Goal: Task Accomplishment & Management: Use online tool/utility

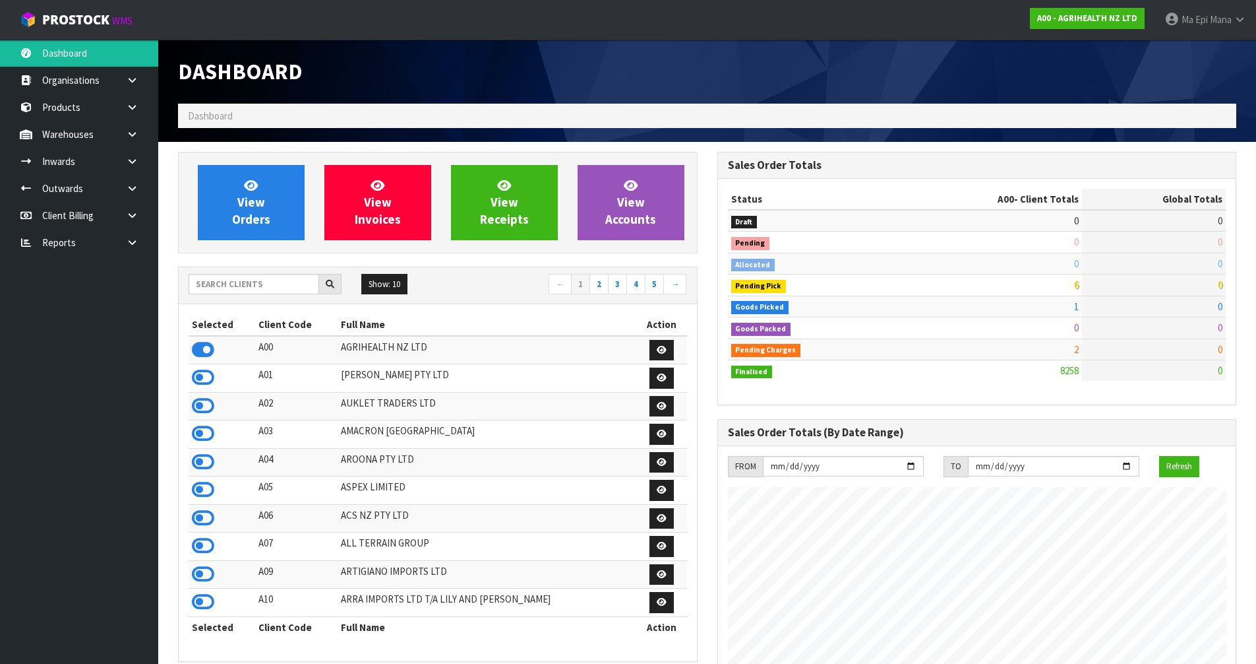
scroll to position [999, 539]
click at [229, 293] on input "text" at bounding box center [254, 284] width 131 height 20
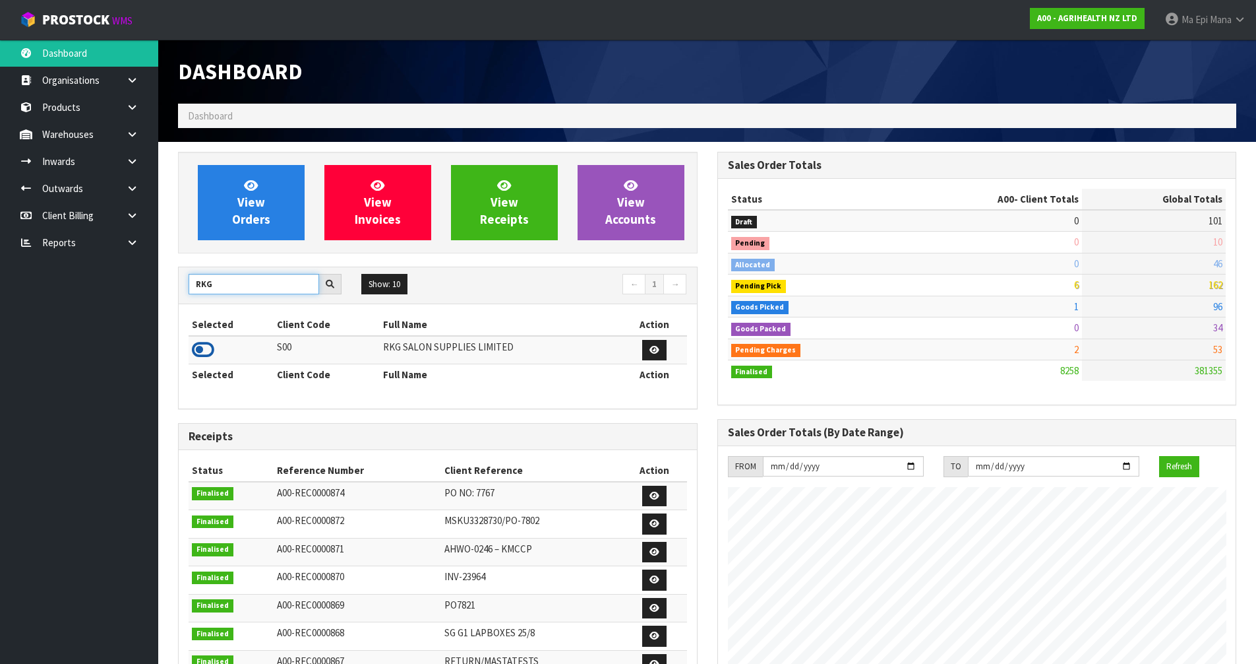
type input "RKG"
click at [202, 348] on icon at bounding box center [203, 350] width 22 height 20
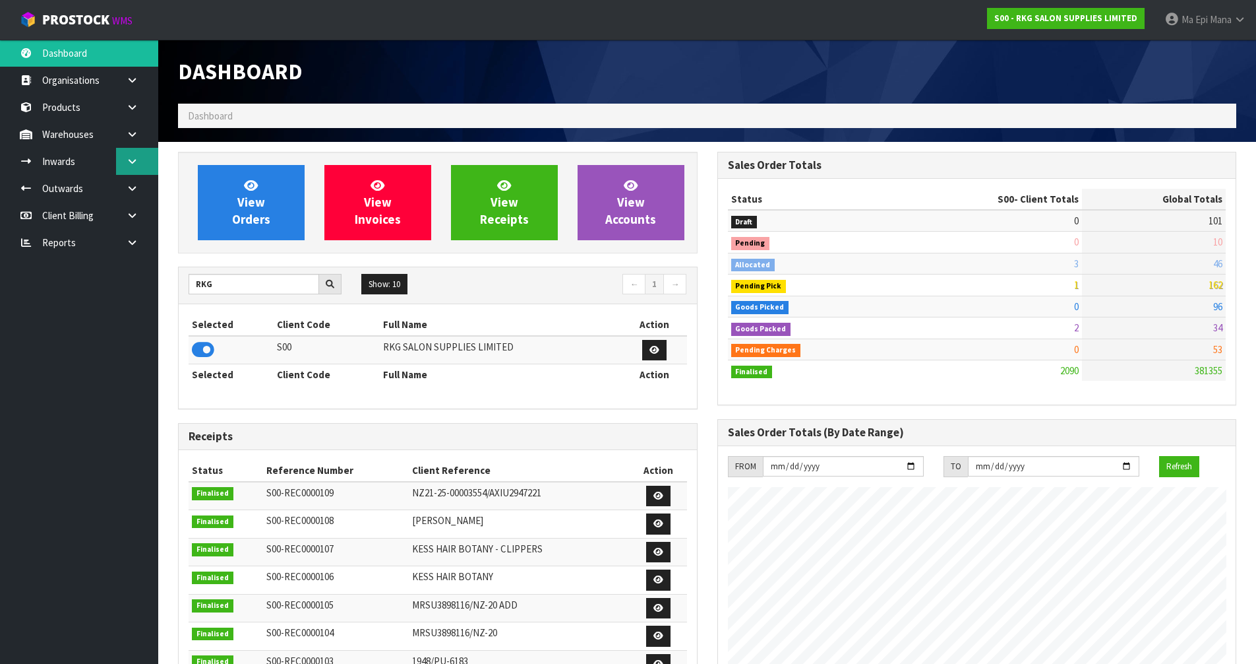
click at [135, 160] on icon at bounding box center [132, 161] width 13 height 10
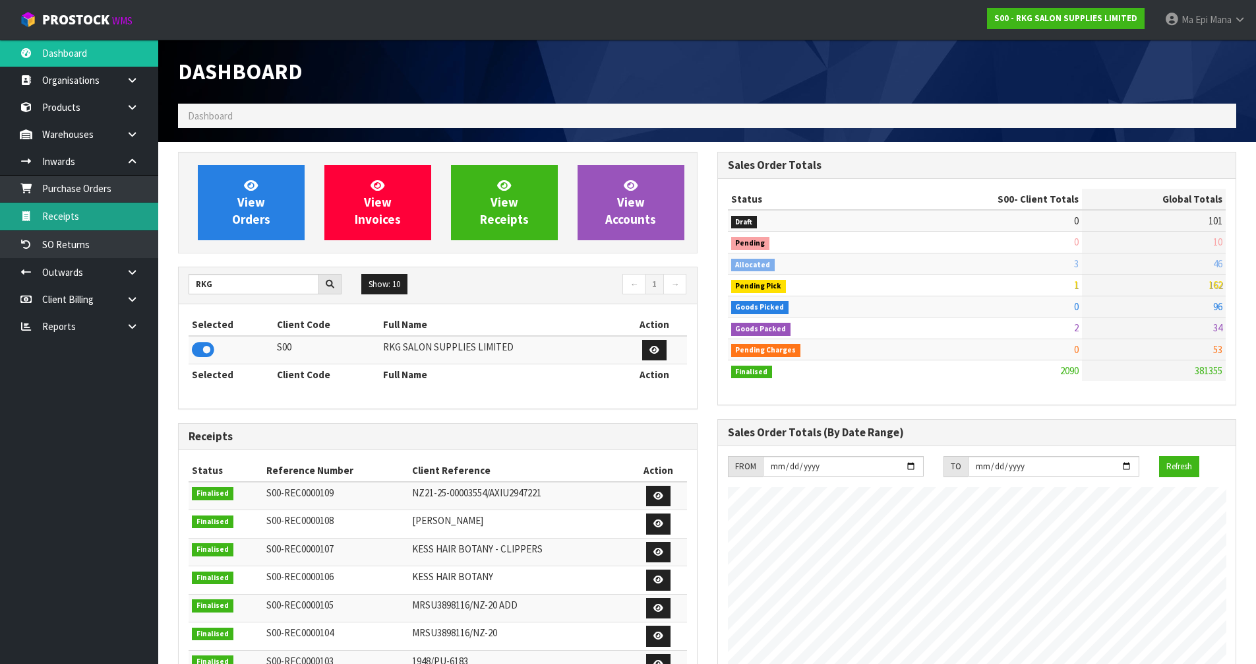
click at [113, 207] on link "Receipts" at bounding box center [79, 215] width 158 height 27
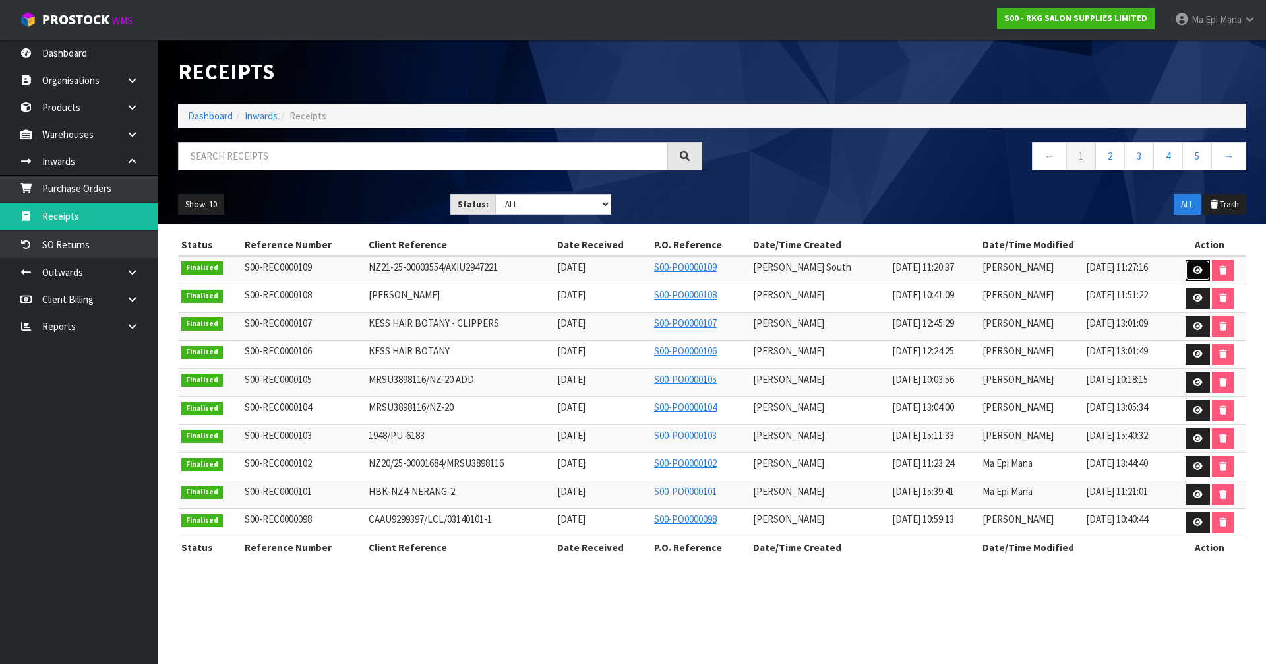
click at [1198, 268] on icon at bounding box center [1198, 270] width 10 height 9
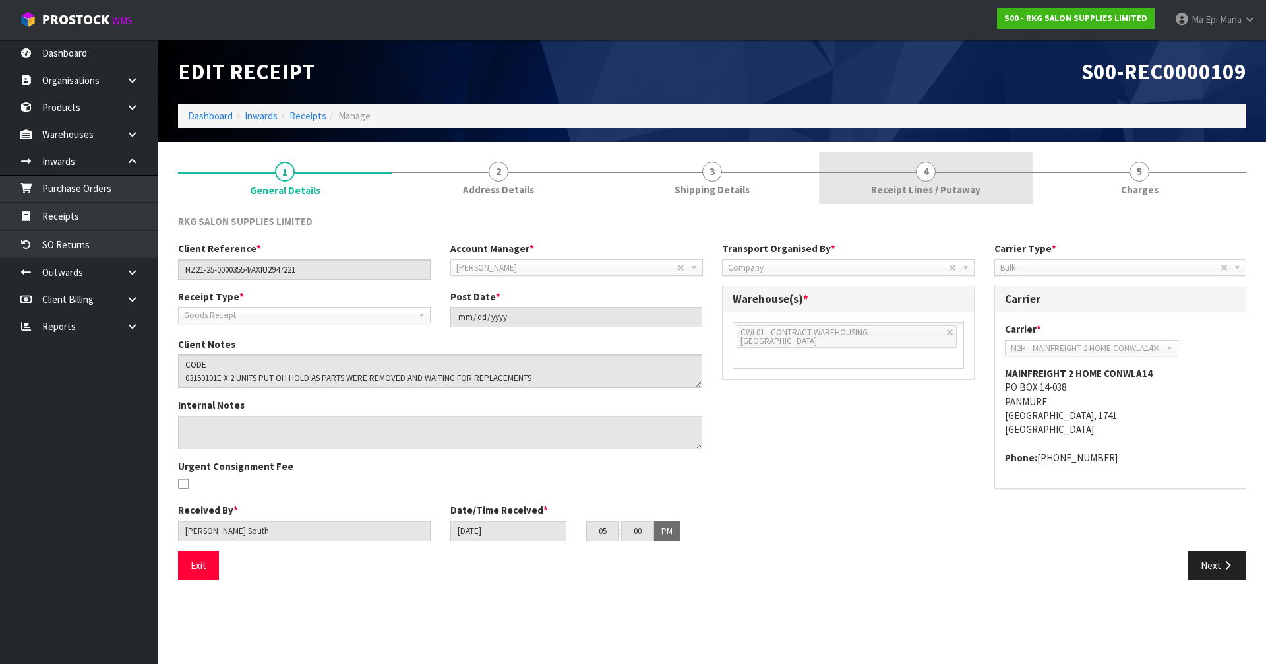
click at [909, 182] on link "4 Receipt Lines / Putaway" at bounding box center [926, 178] width 214 height 52
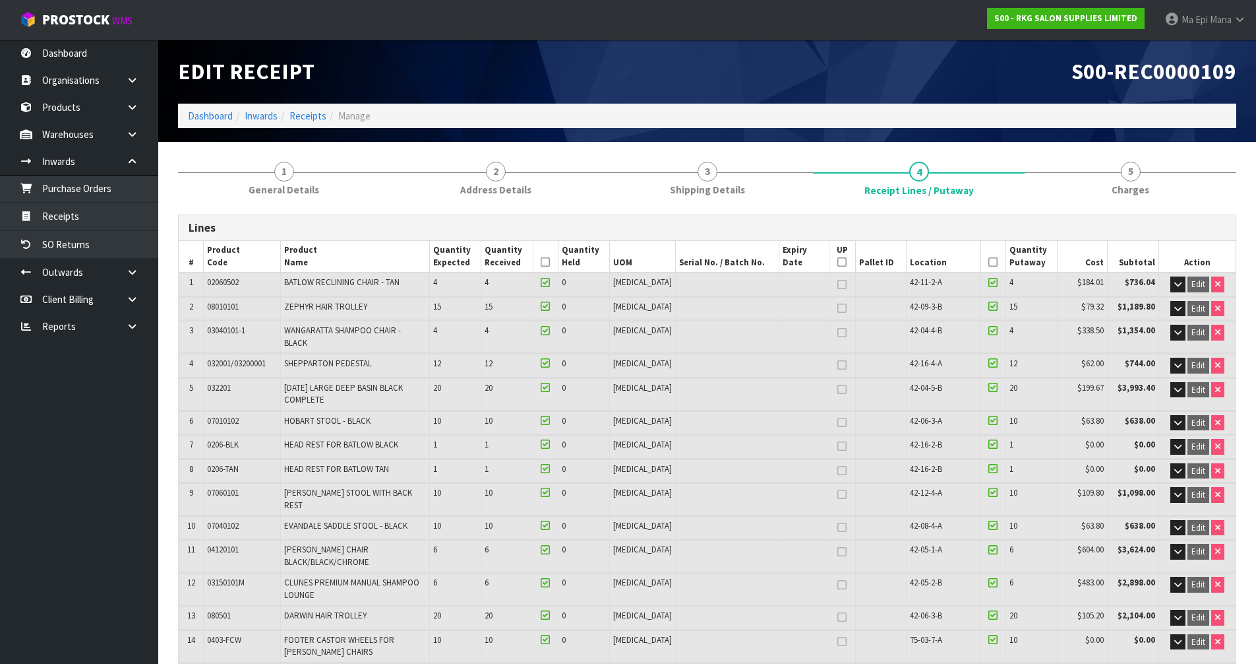
scroll to position [371, 0]
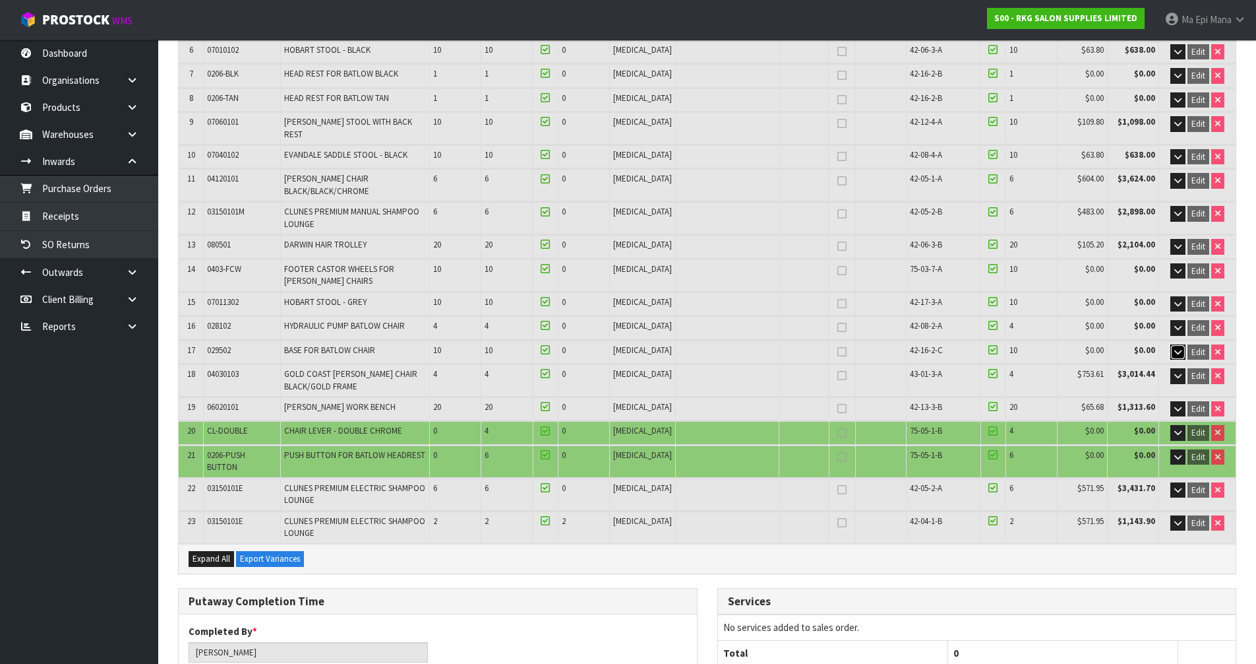
click at [1177, 348] on icon "button" at bounding box center [1178, 352] width 7 height 9
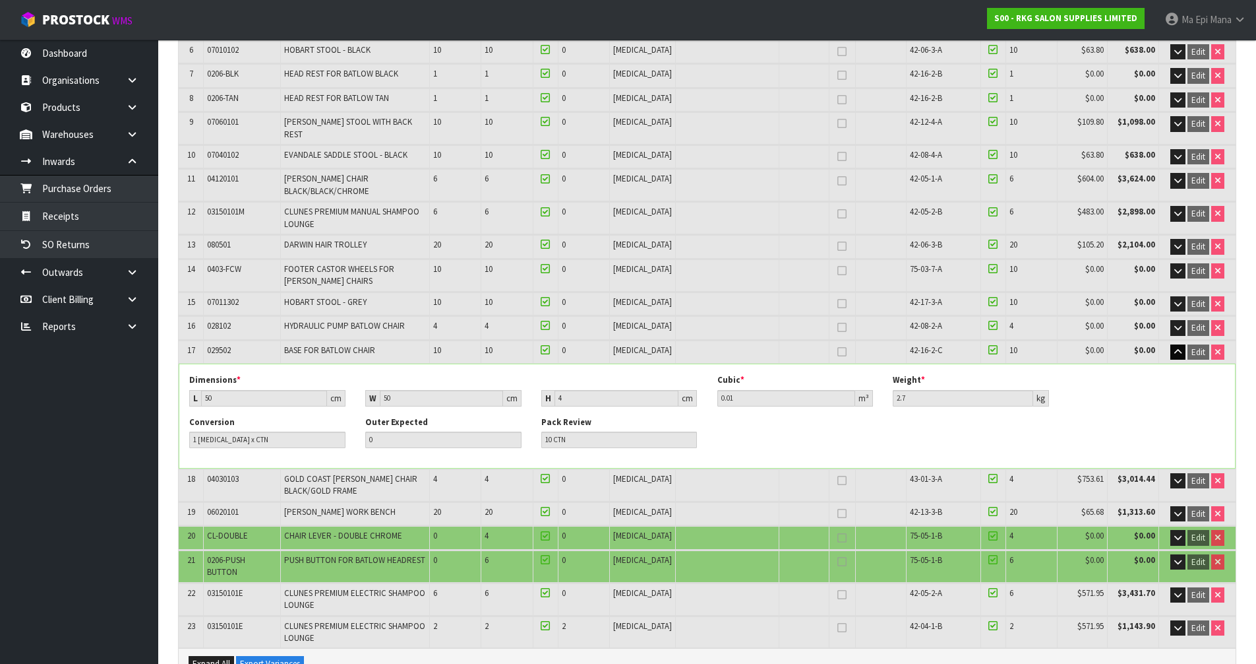
click at [214, 340] on td "029502" at bounding box center [242, 351] width 77 height 23
click at [220, 344] on span "029502" at bounding box center [219, 349] width 24 height 11
copy span "029502"
click at [90, 102] on link "Products" at bounding box center [79, 107] width 158 height 27
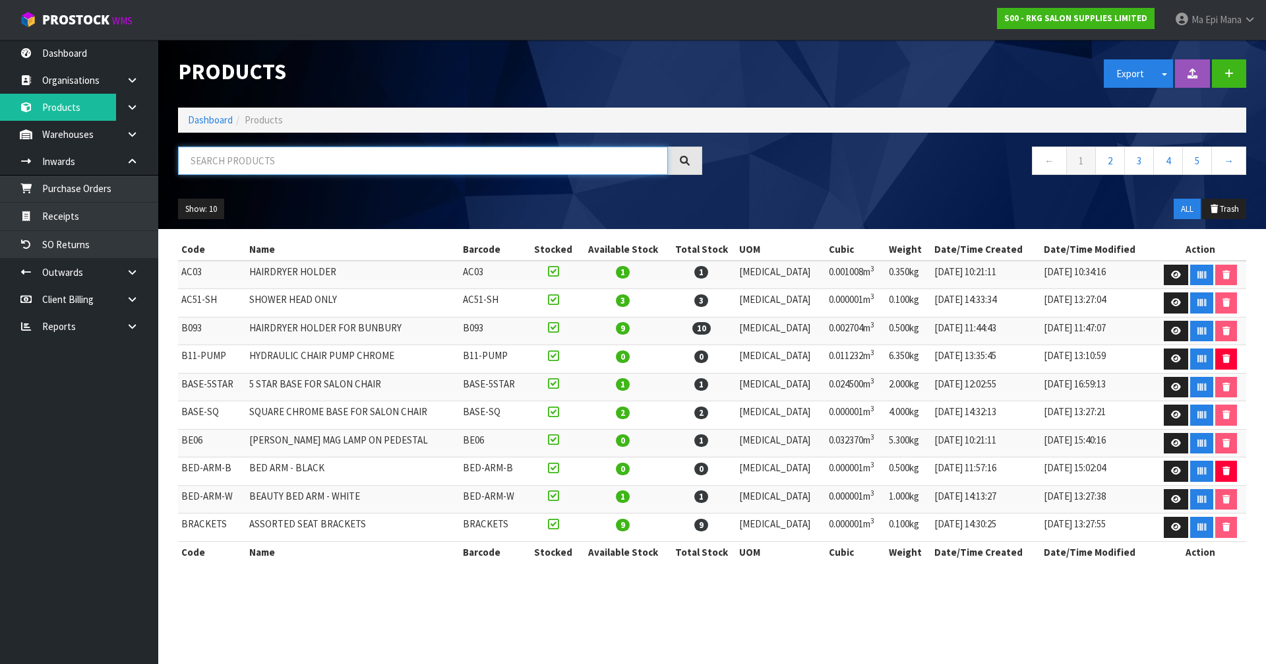
click at [404, 160] on input "text" at bounding box center [423, 160] width 490 height 28
paste input "029502"
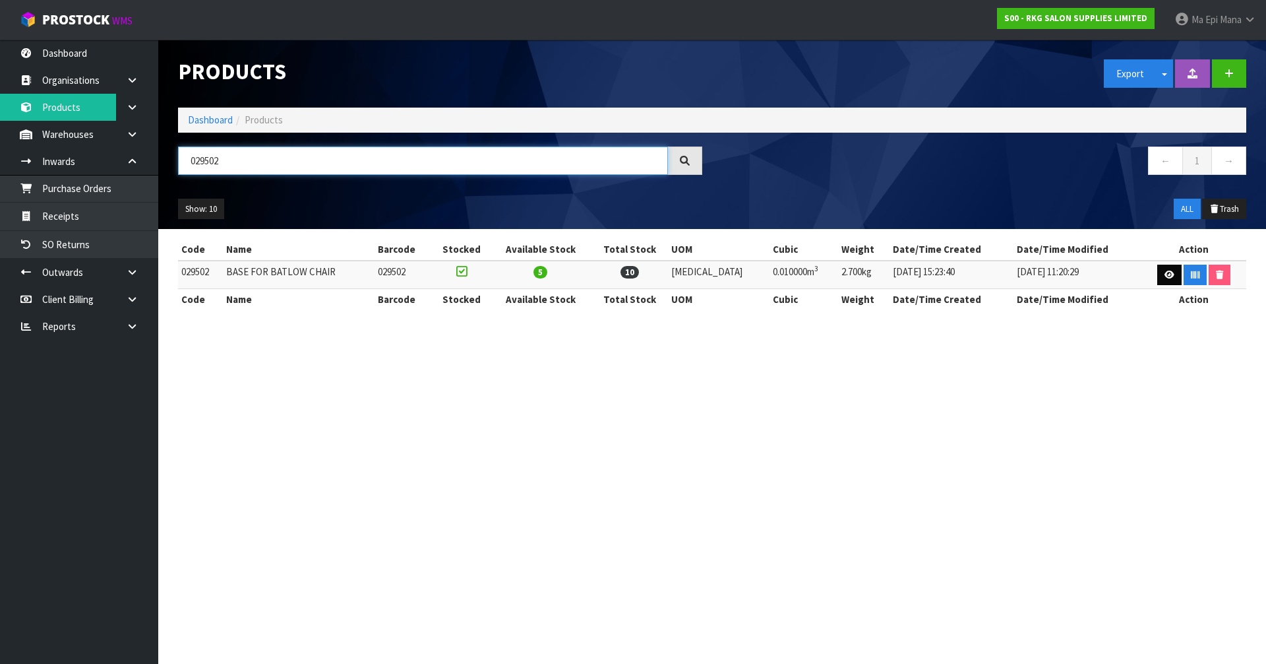
type input "029502"
click at [1158, 274] on link at bounding box center [1170, 274] width 24 height 21
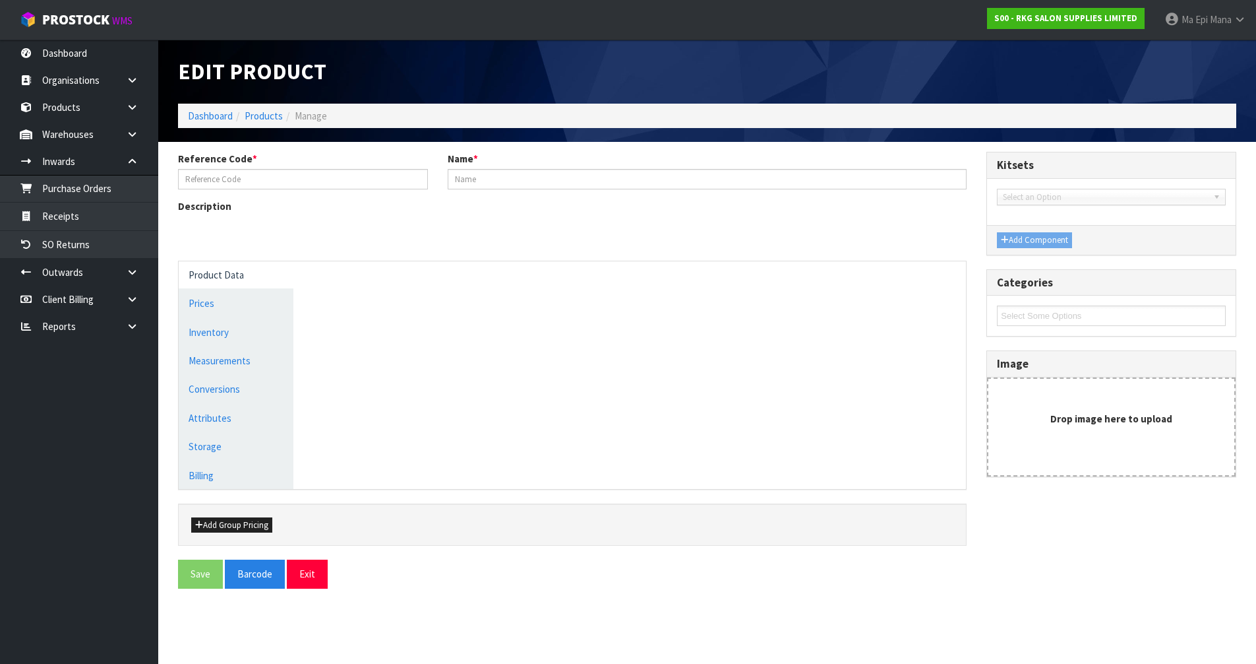
type input "029502"
type input "BASE FOR BATLOW CHAIR"
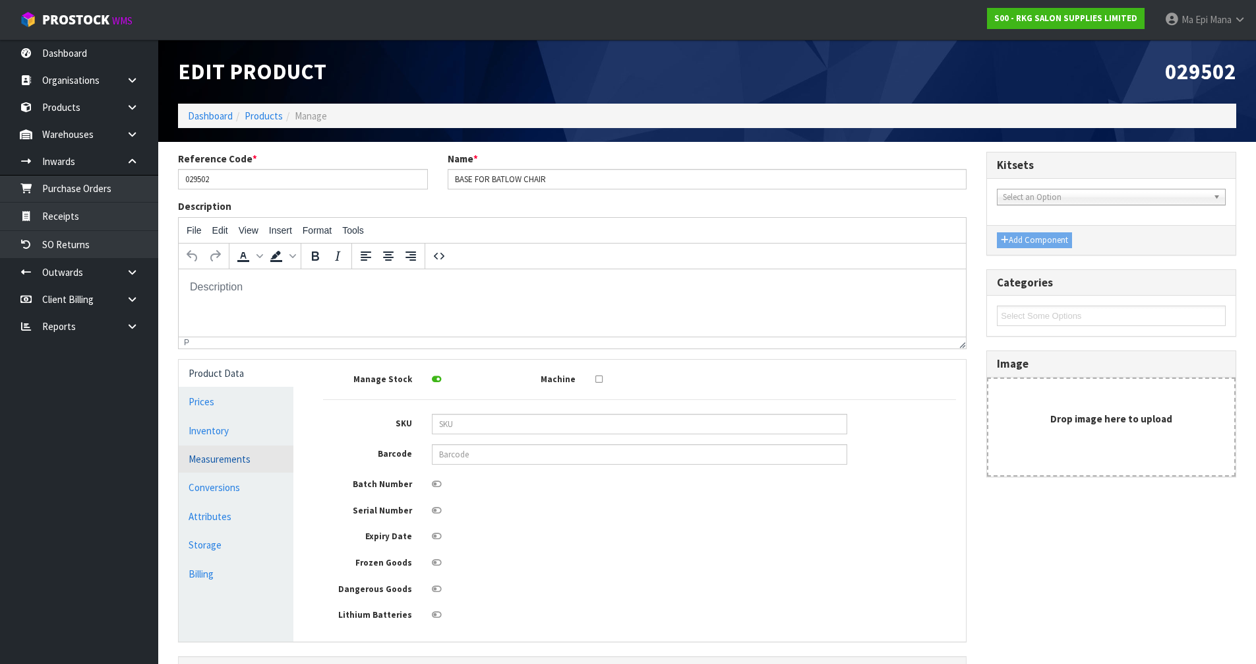
click at [232, 459] on link "Measurements" at bounding box center [236, 458] width 115 height 27
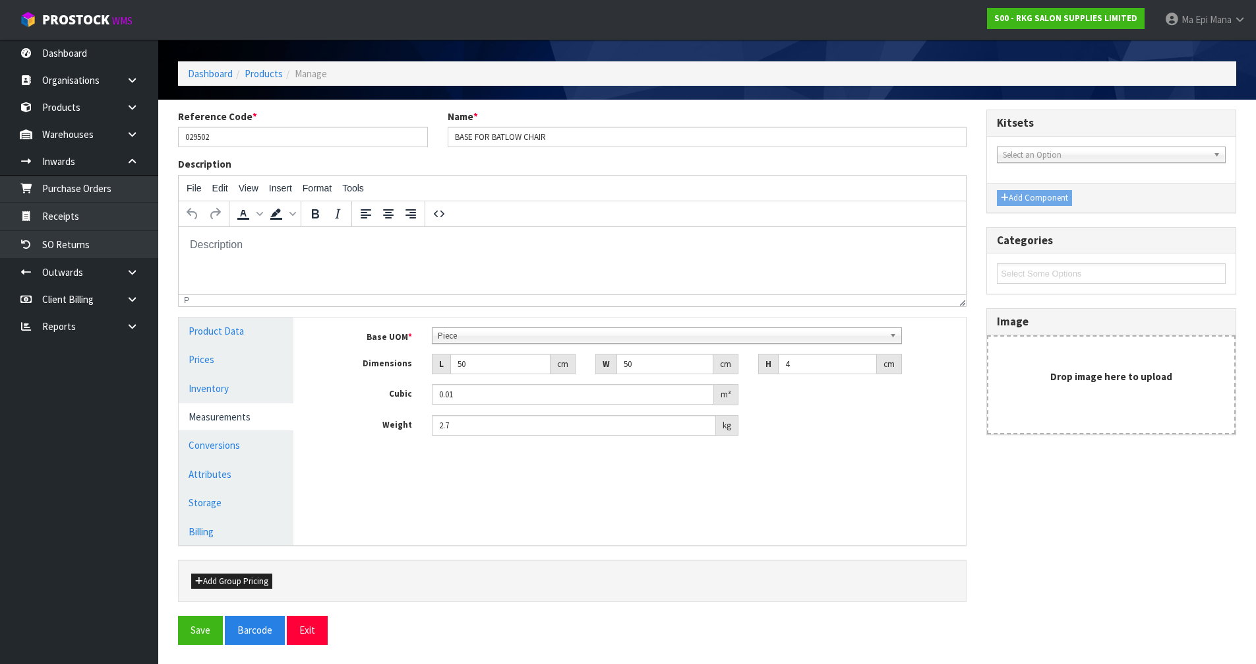
scroll to position [43, 0]
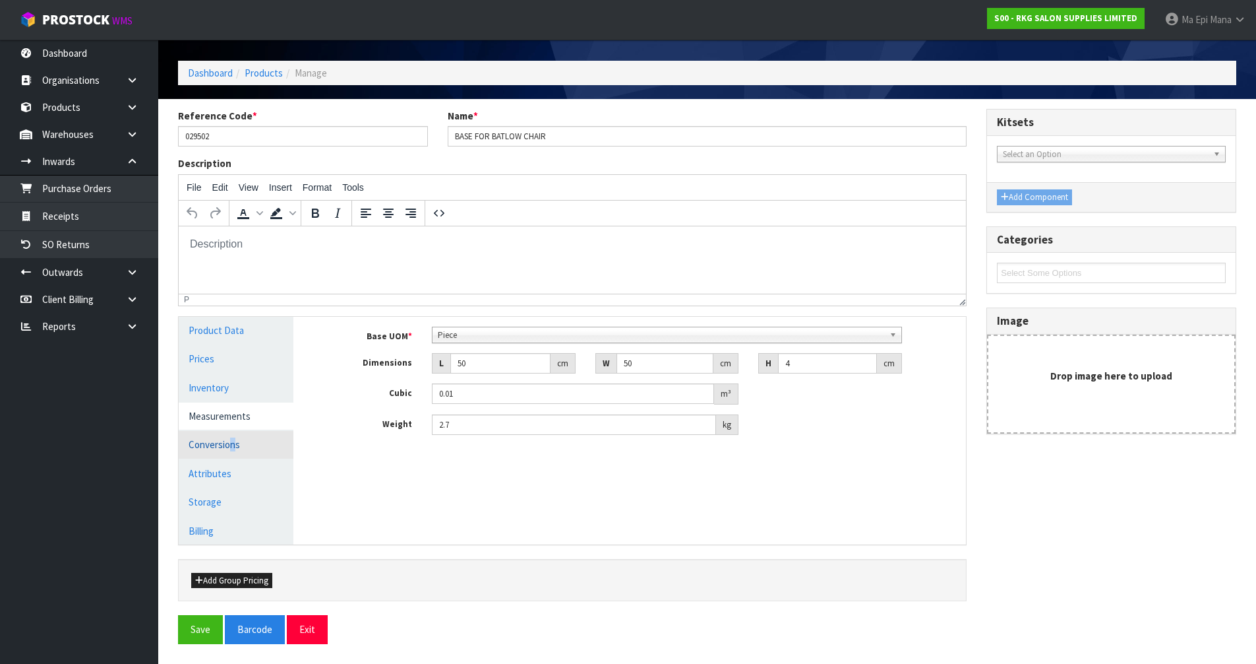
click at [233, 449] on link "Conversions" at bounding box center [236, 444] width 115 height 27
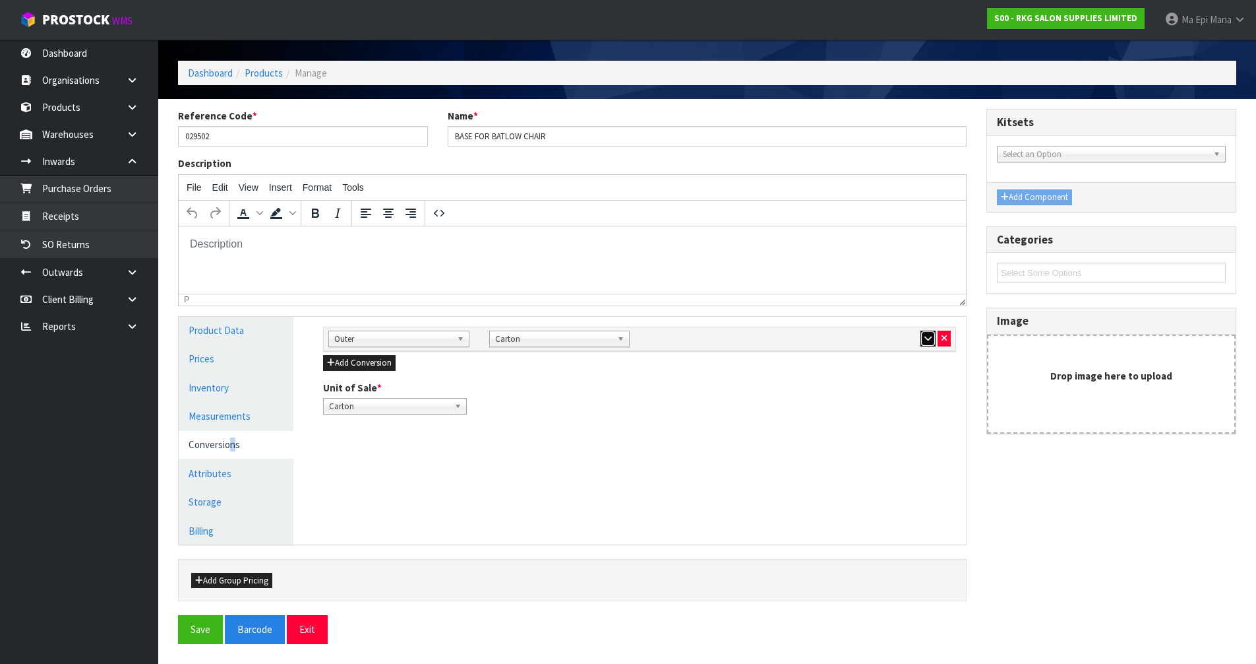
click at [925, 337] on icon "button" at bounding box center [928, 338] width 7 height 9
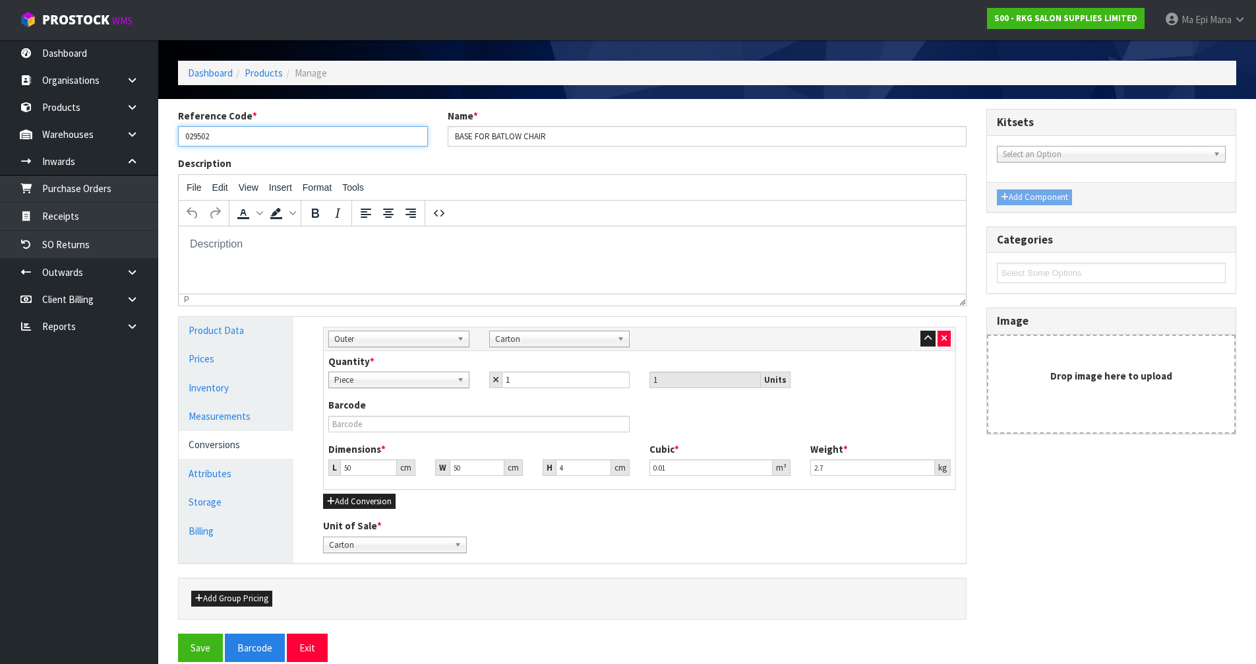
click at [204, 138] on input "029502" at bounding box center [303, 136] width 250 height 20
click at [247, 405] on link "Measurements" at bounding box center [236, 415] width 115 height 27
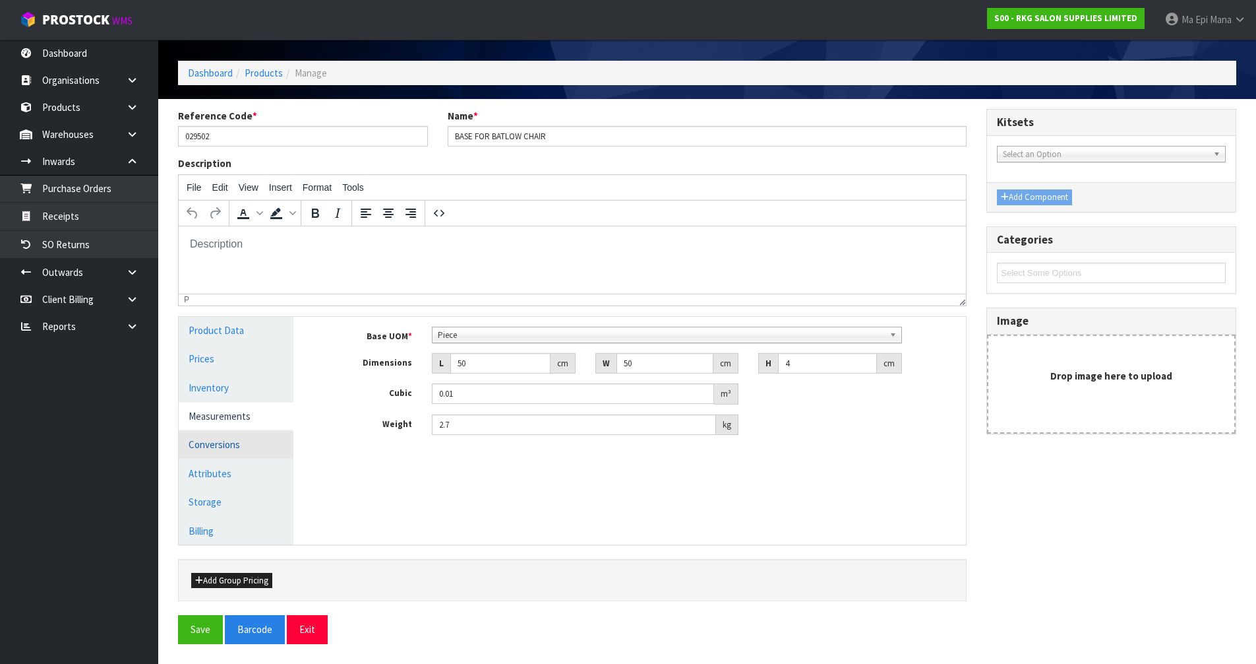
click at [242, 446] on link "Conversions" at bounding box center [236, 444] width 115 height 27
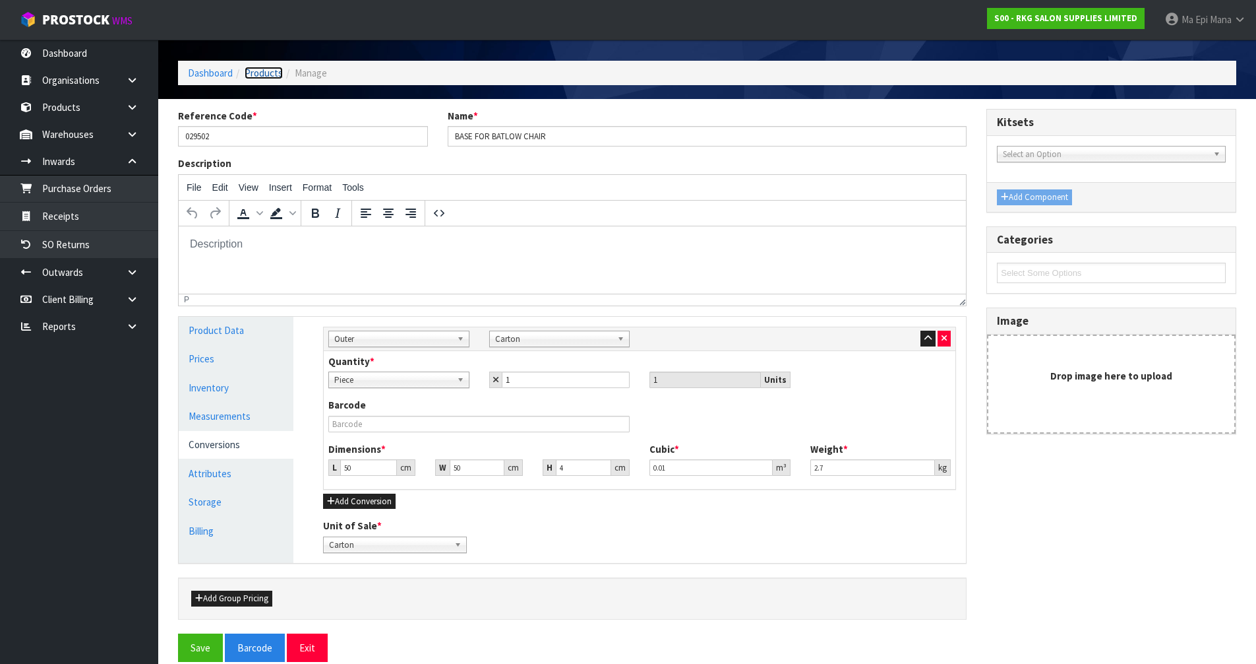
click at [261, 73] on link "Products" at bounding box center [264, 73] width 38 height 13
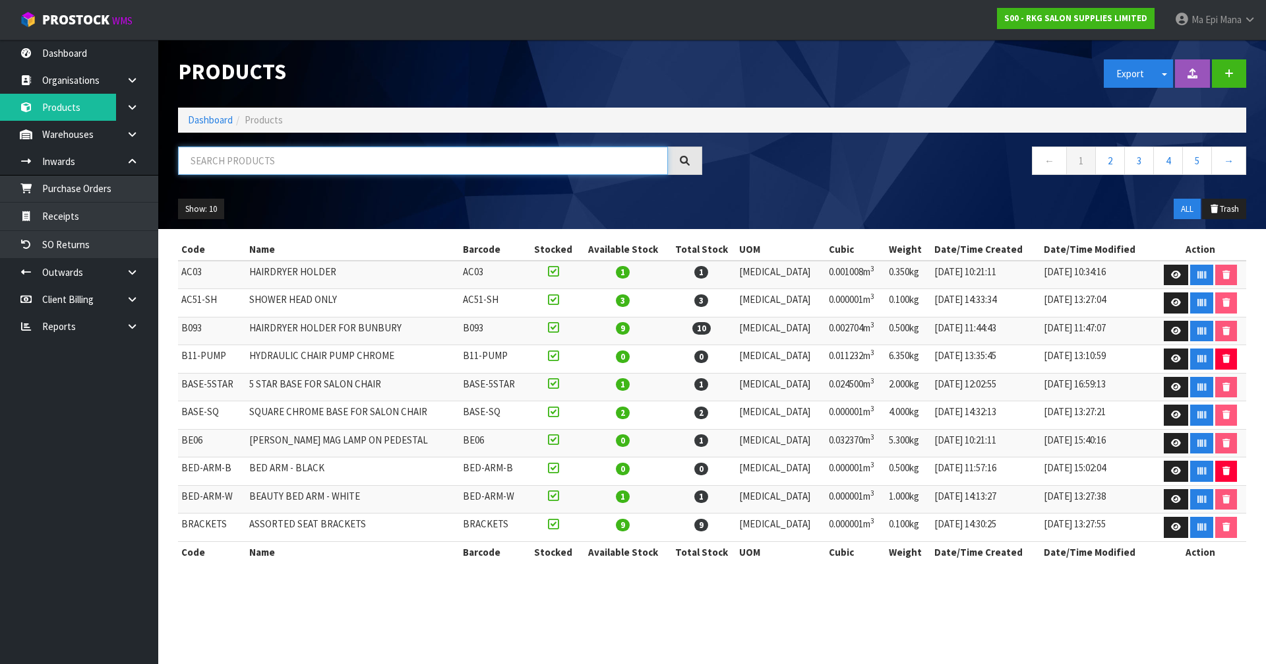
click at [317, 173] on input "text" at bounding box center [423, 160] width 490 height 28
paste input "029502"
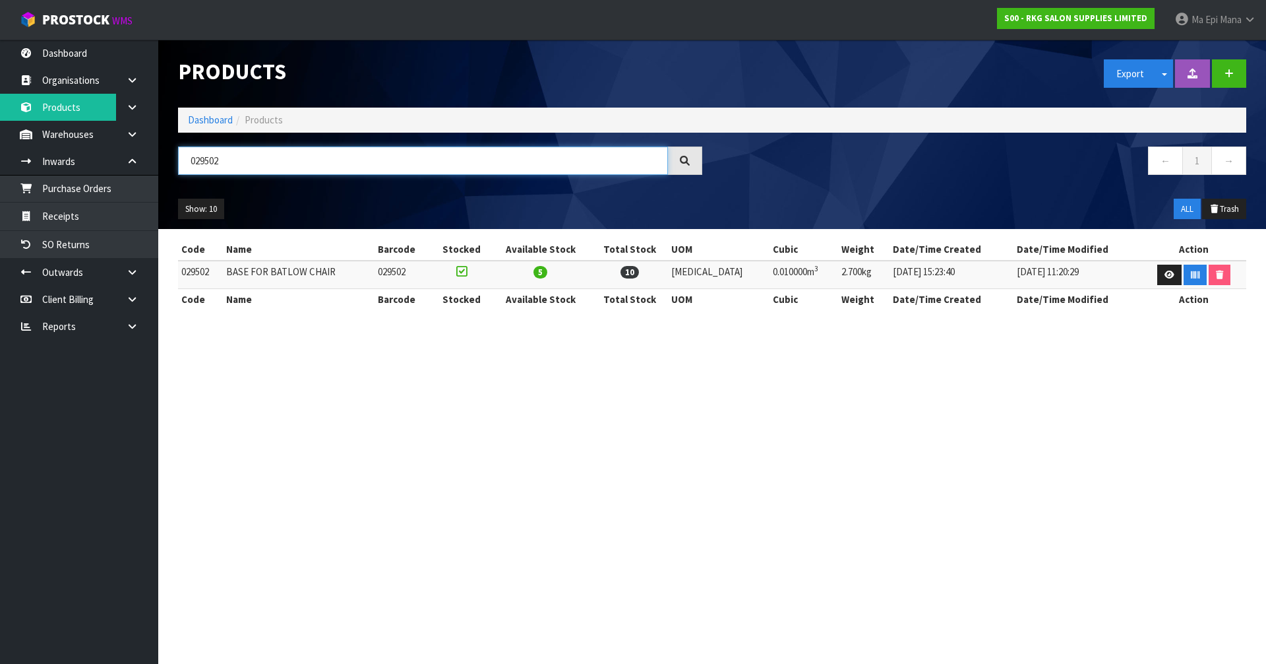
type input "029502"
drag, startPoint x: 1001, startPoint y: 274, endPoint x: 1091, endPoint y: 269, distance: 89.8
click at [1091, 269] on td "02/09/2025 11:20:29" at bounding box center [1078, 275] width 129 height 28
click at [97, 210] on link "Receipts" at bounding box center [79, 215] width 158 height 27
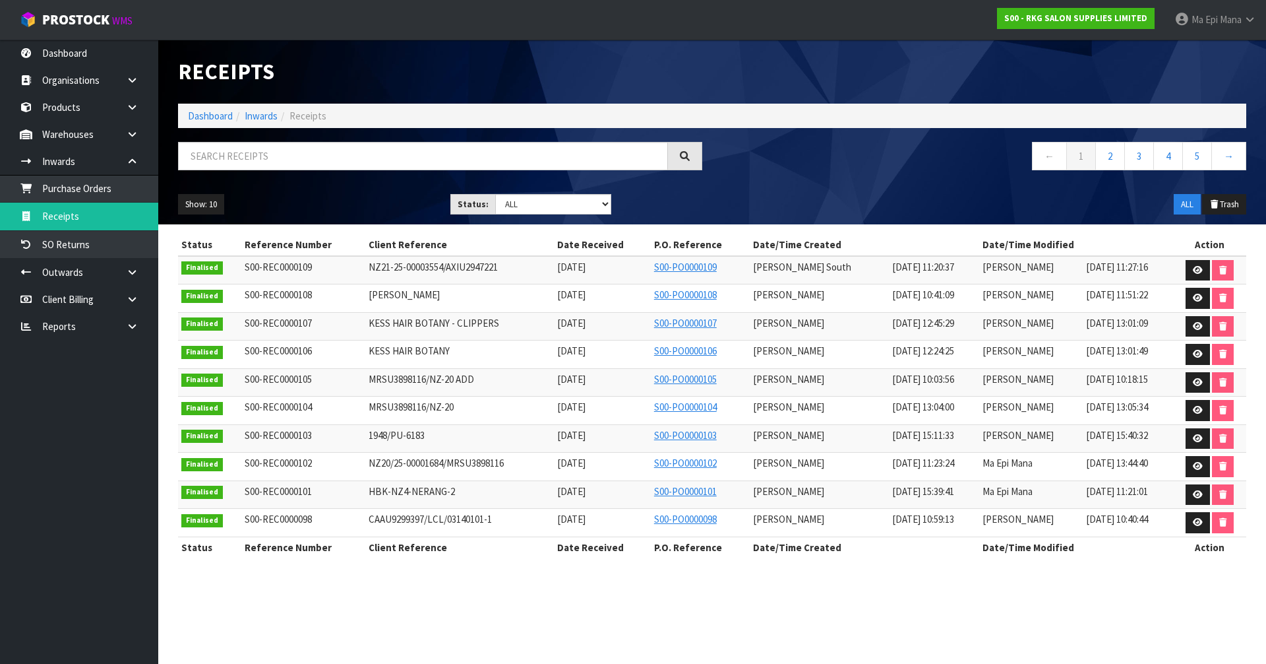
drag, startPoint x: 1055, startPoint y: 263, endPoint x: 1140, endPoint y: 265, distance: 84.4
click at [1140, 265] on td "05/09/2025 11:27:16" at bounding box center [1128, 270] width 91 height 28
click at [1233, 22] on span "Mana" at bounding box center [1231, 19] width 22 height 13
click at [1227, 58] on link "Logout" at bounding box center [1213, 53] width 104 height 18
